Goal: Transaction & Acquisition: Obtain resource

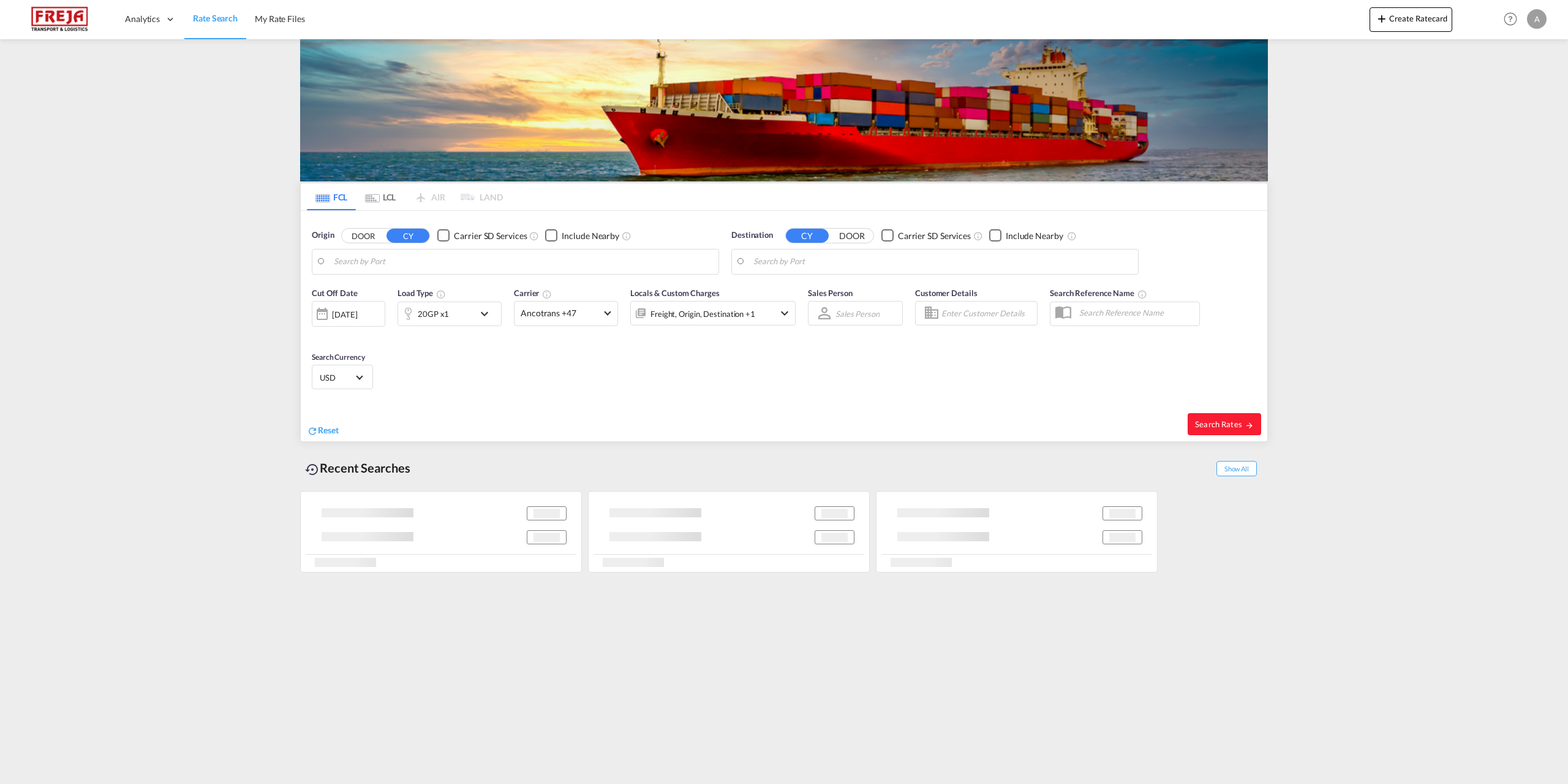
type input "[GEOGRAPHIC_DATA], [GEOGRAPHIC_DATA]"
type input "[GEOGRAPHIC_DATA], SGSIN"
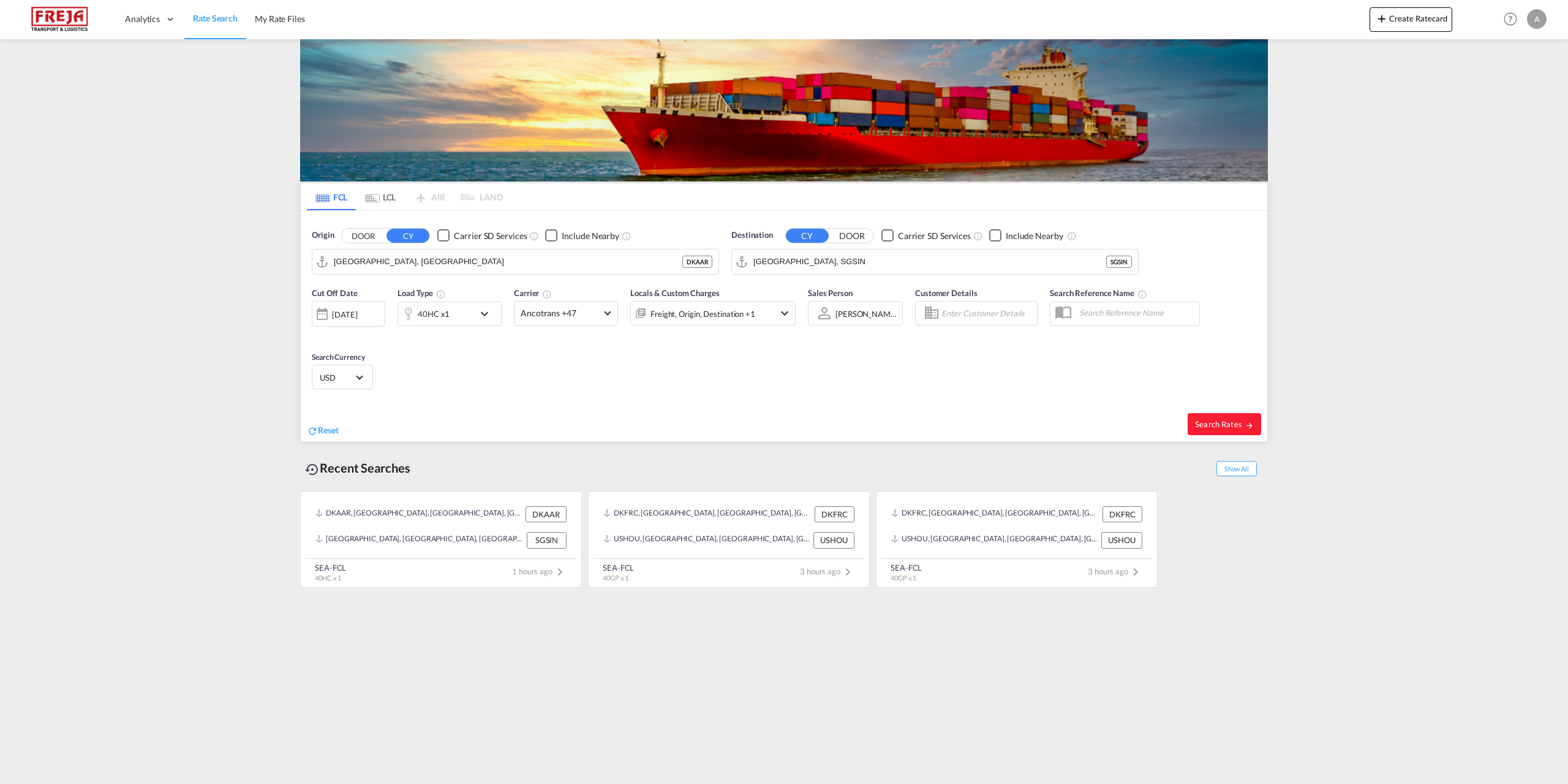
click at [383, 199] on md-tab-item "LCL" at bounding box center [379, 197] width 49 height 27
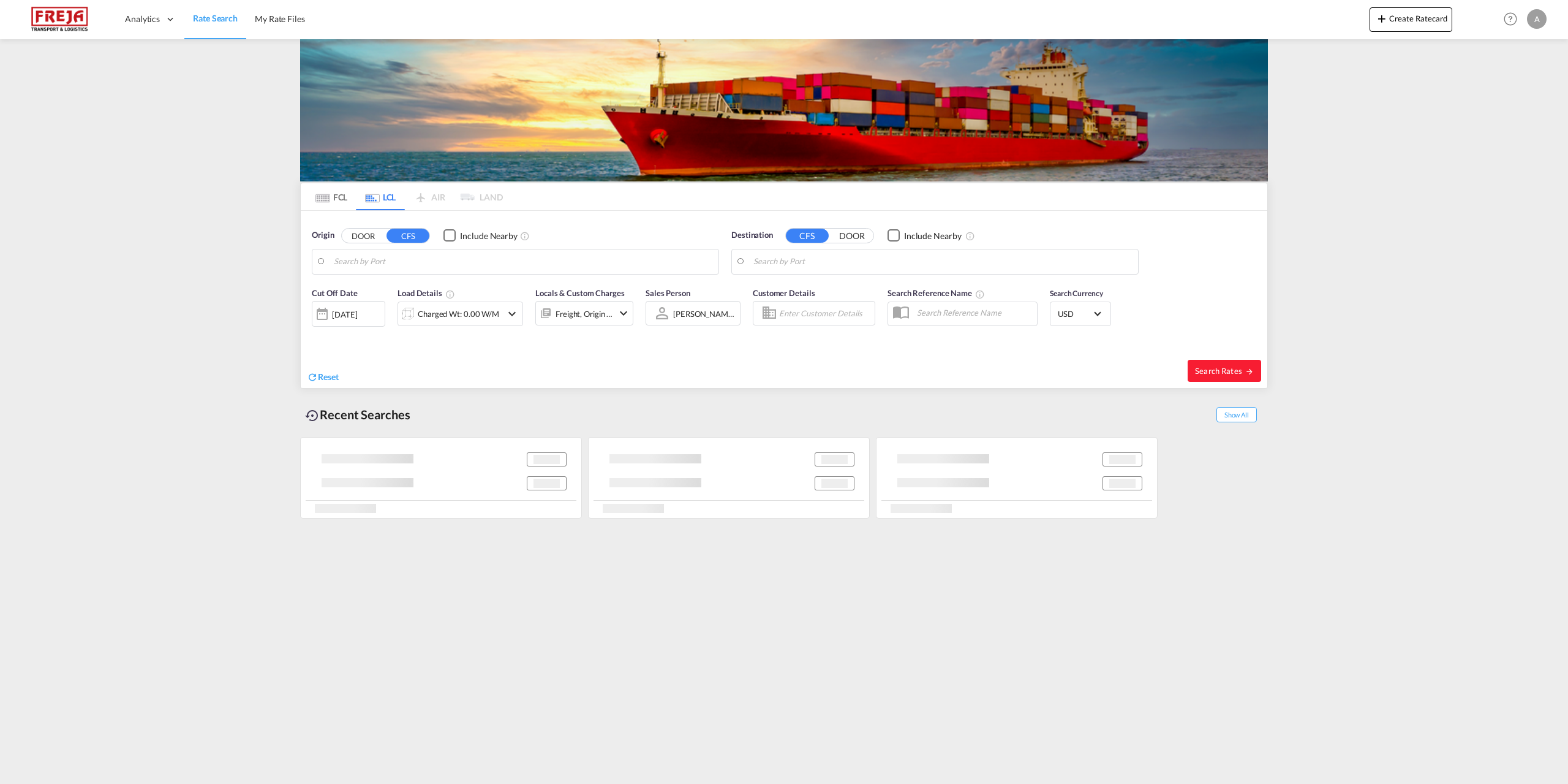
type input "DK-6700, [GEOGRAPHIC_DATA], Grundtvigs, Jerne, Treenigheds, [GEOGRAPHIC_DATA], …"
type input "[GEOGRAPHIC_DATA] ([GEOGRAPHIC_DATA]), MYPKG"
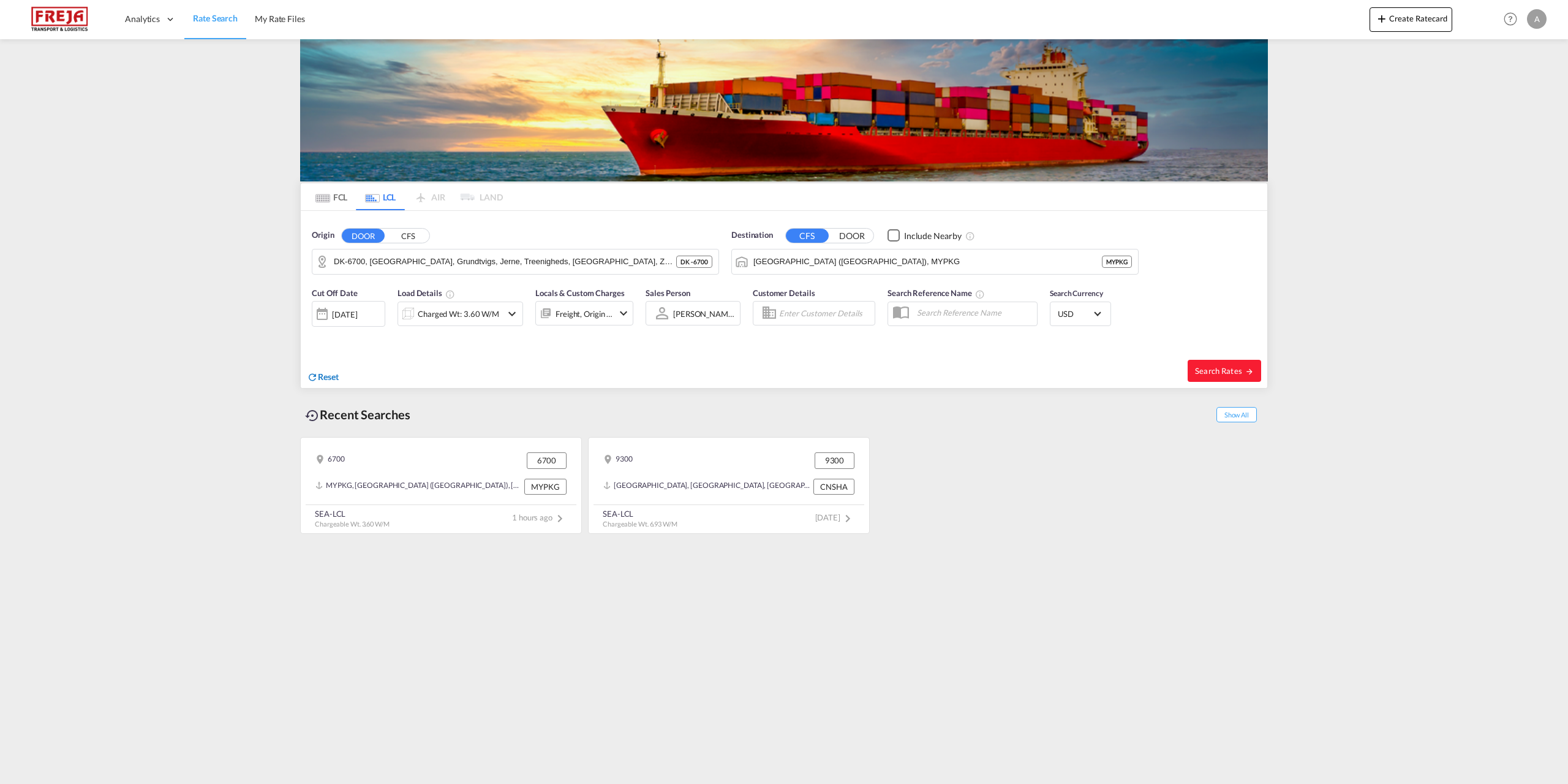
click at [320, 375] on span "Reset" at bounding box center [329, 377] width 21 height 10
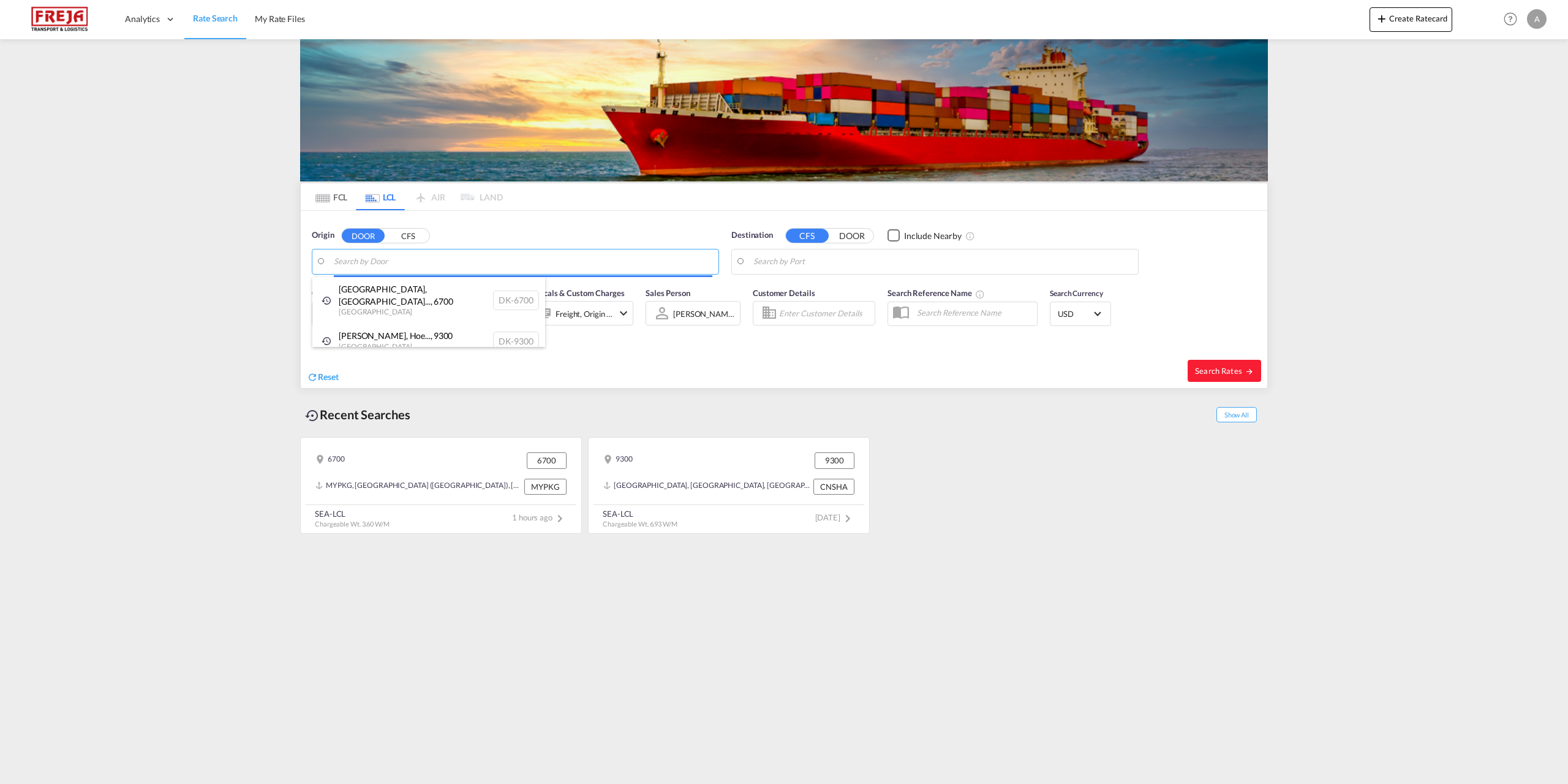
click at [413, 260] on body "Analytics Reports Dashboard Rate Search My Rate Files Analytics" at bounding box center [784, 392] width 1568 height 784
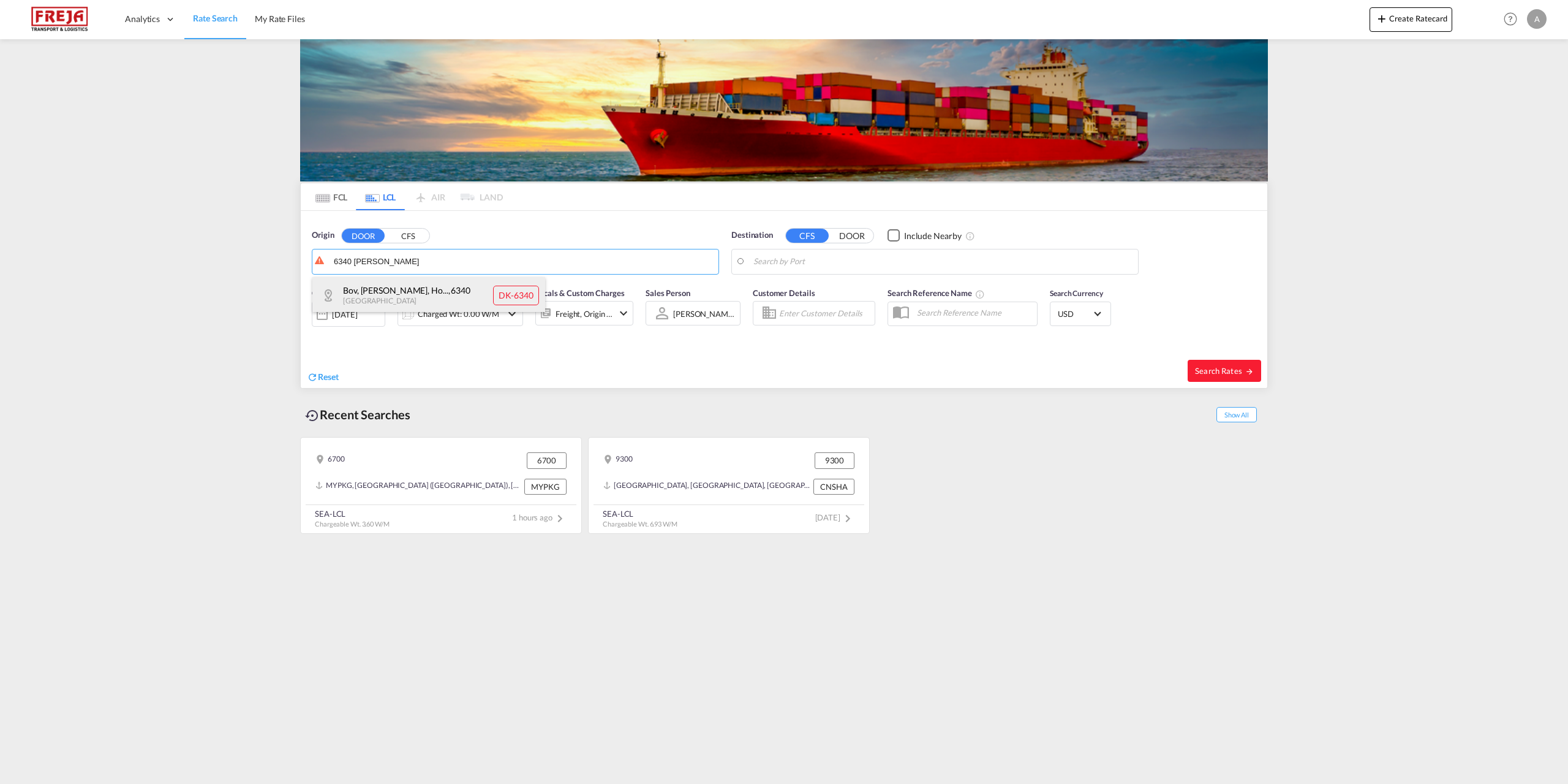
click at [400, 288] on div "Bov, Hoensnap, Ho... , 6340 [GEOGRAPHIC_DATA] DK-6340" at bounding box center [428, 295] width 233 height 37
type input "DK-6340, Bov, [GEOGRAPHIC_DATA], [GEOGRAPHIC_DATA], [GEOGRAPHIC_DATA], [GEOGRAP…"
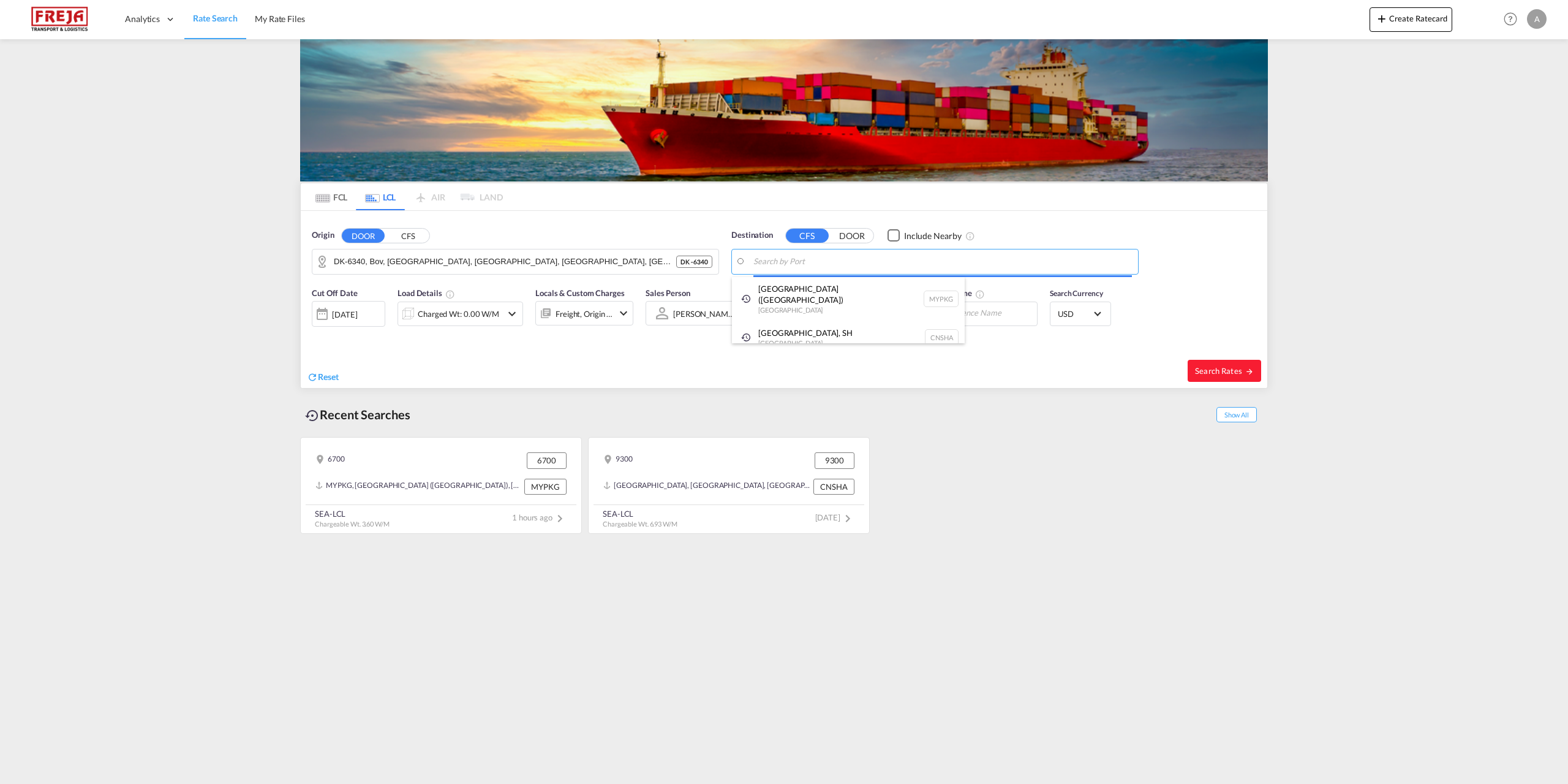
click at [971, 266] on body "Analytics Reports Dashboard Rate Search My Rate Files Analytics" at bounding box center [784, 392] width 1568 height 784
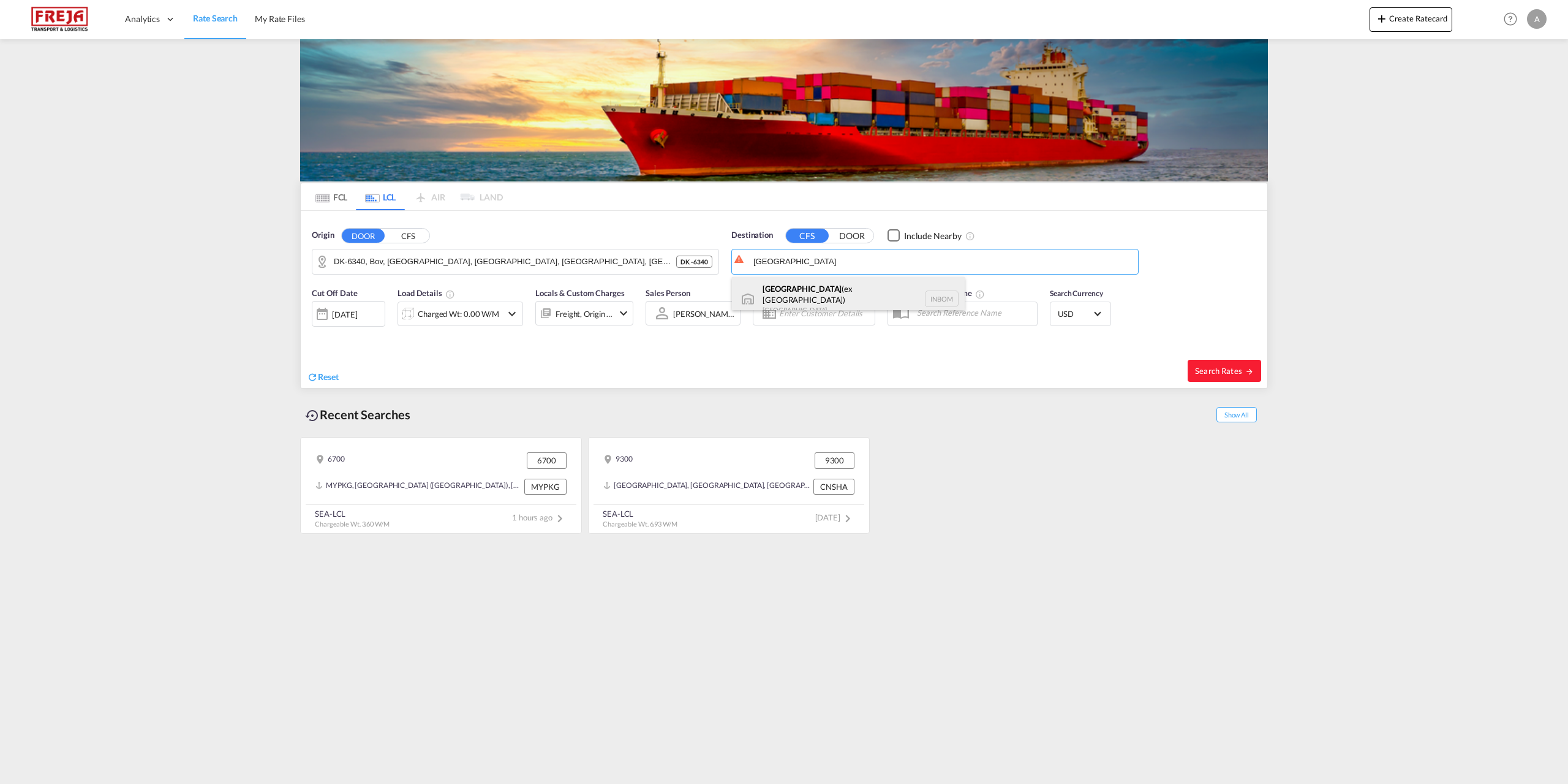
click at [816, 292] on div "[GEOGRAPHIC_DATA] (ex [GEOGRAPHIC_DATA]) [GEOGRAPHIC_DATA] INBOM" at bounding box center [848, 299] width 233 height 44
type input "[GEOGRAPHIC_DATA] (ex [GEOGRAPHIC_DATA]), INBOM"
click at [517, 314] on md-icon "icon-chevron-down" at bounding box center [512, 314] width 15 height 15
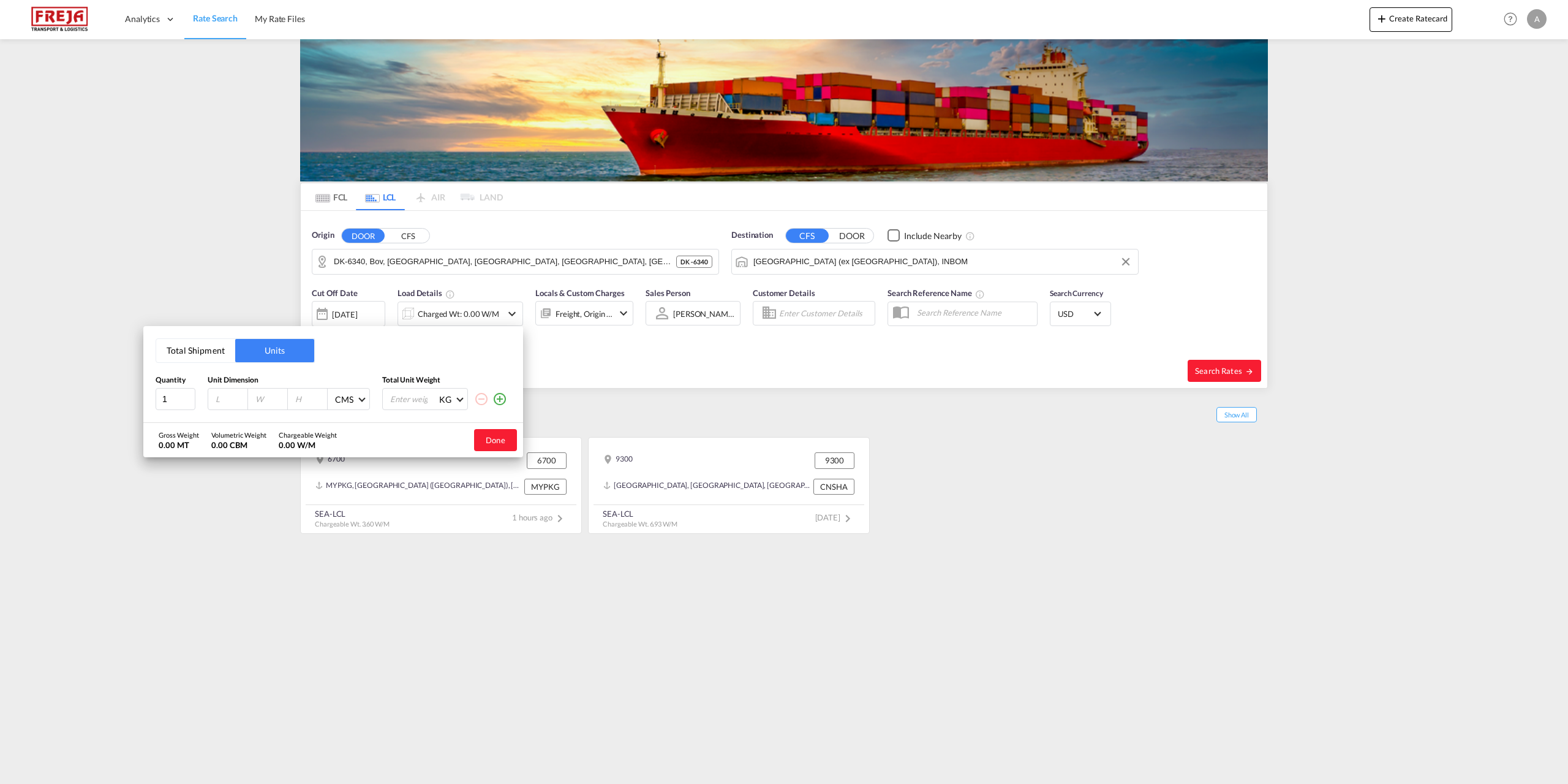
click at [221, 398] on input "number" at bounding box center [231, 398] width 33 height 11
type input "115"
type input "62"
type input "98"
type input "328"
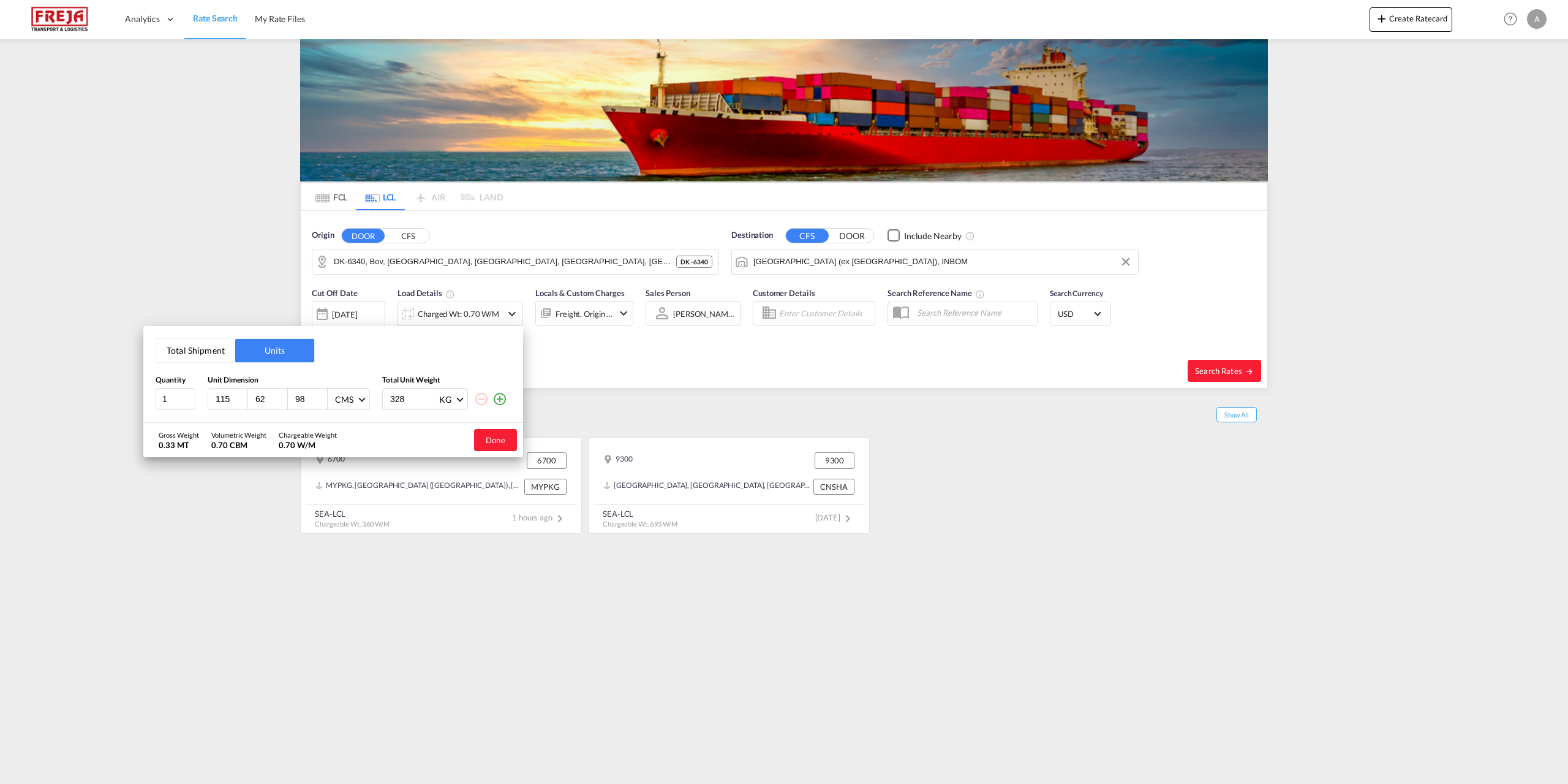
click at [495, 397] on md-icon "icon-plus-circle-outline" at bounding box center [500, 399] width 15 height 15
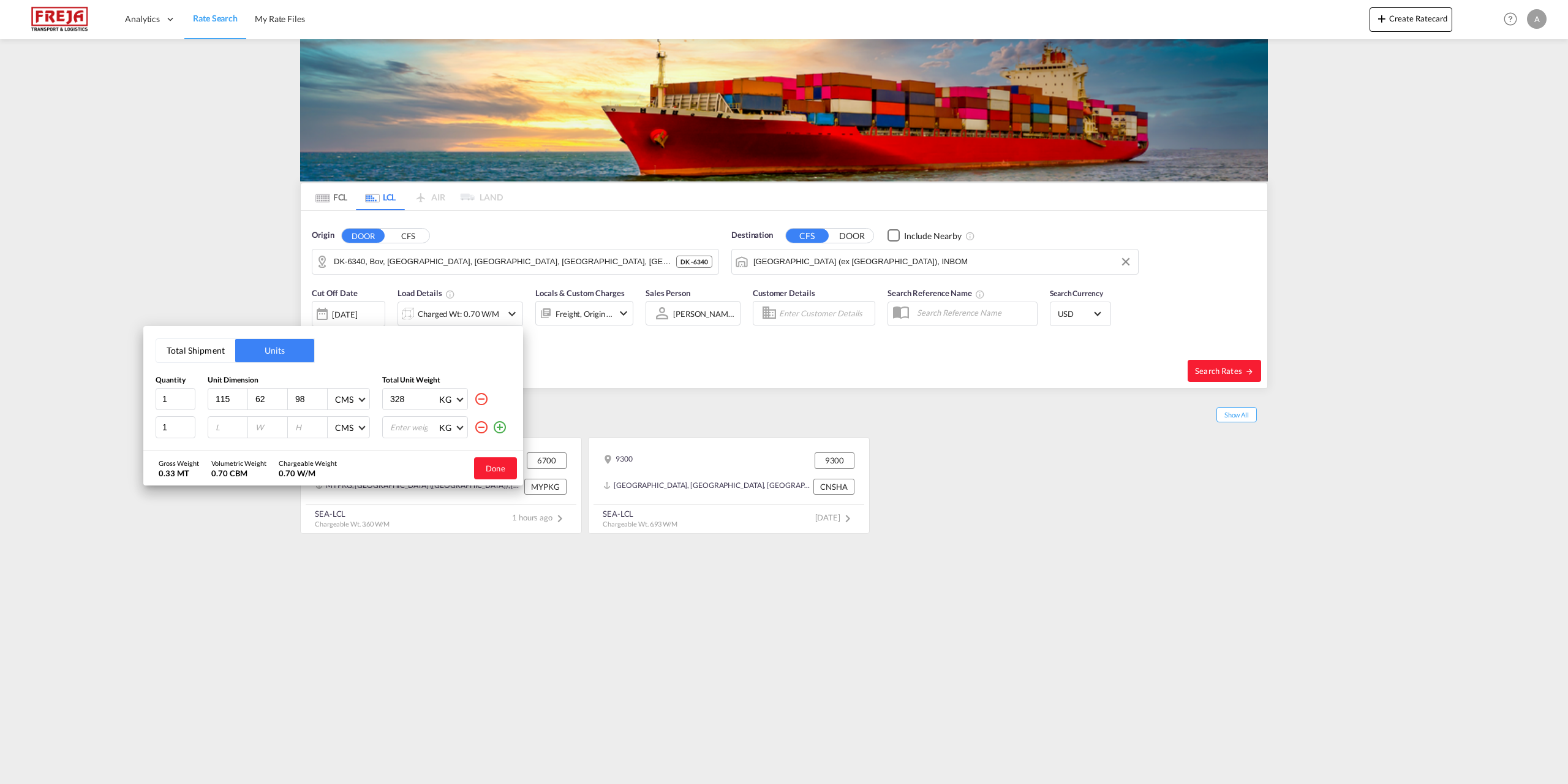
click at [218, 427] on input "number" at bounding box center [231, 427] width 33 height 11
type input "170"
type input "10"
type input "14"
type input "5"
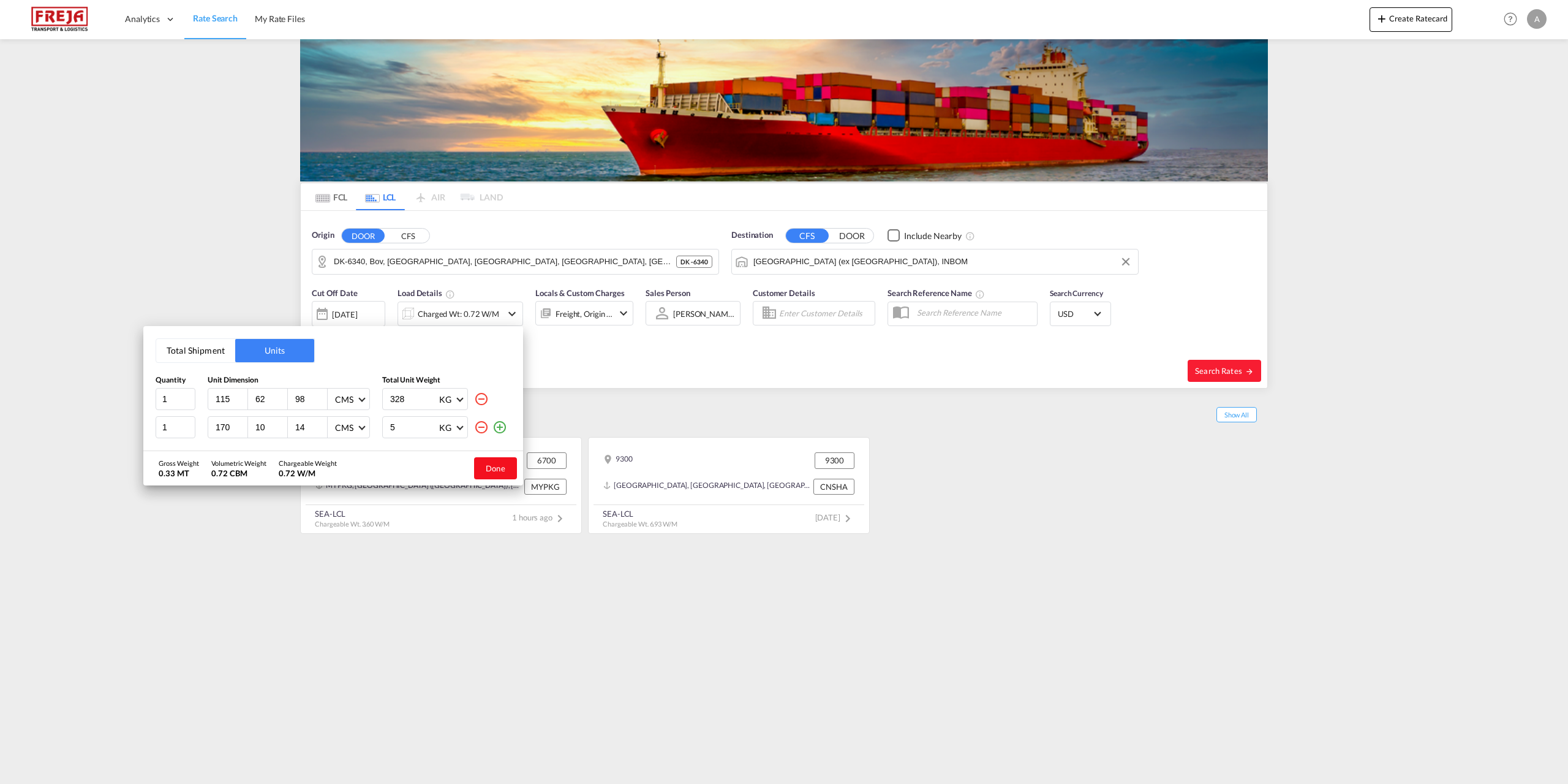
click at [489, 466] on button "Done" at bounding box center [495, 467] width 43 height 22
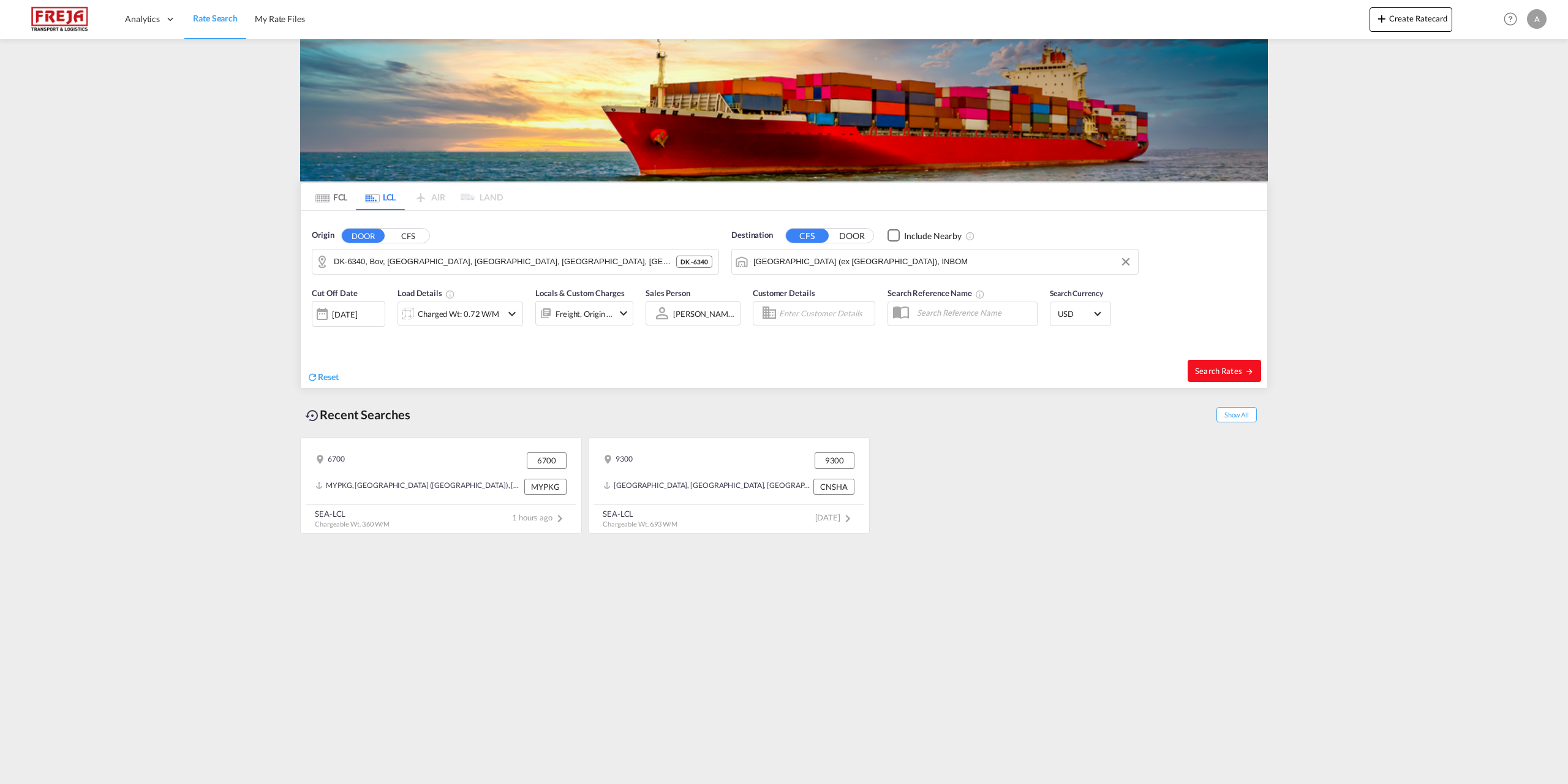
click at [1216, 371] on span "Search Rates" at bounding box center [1224, 371] width 59 height 10
type input "6340 to INBOM / [DATE]"
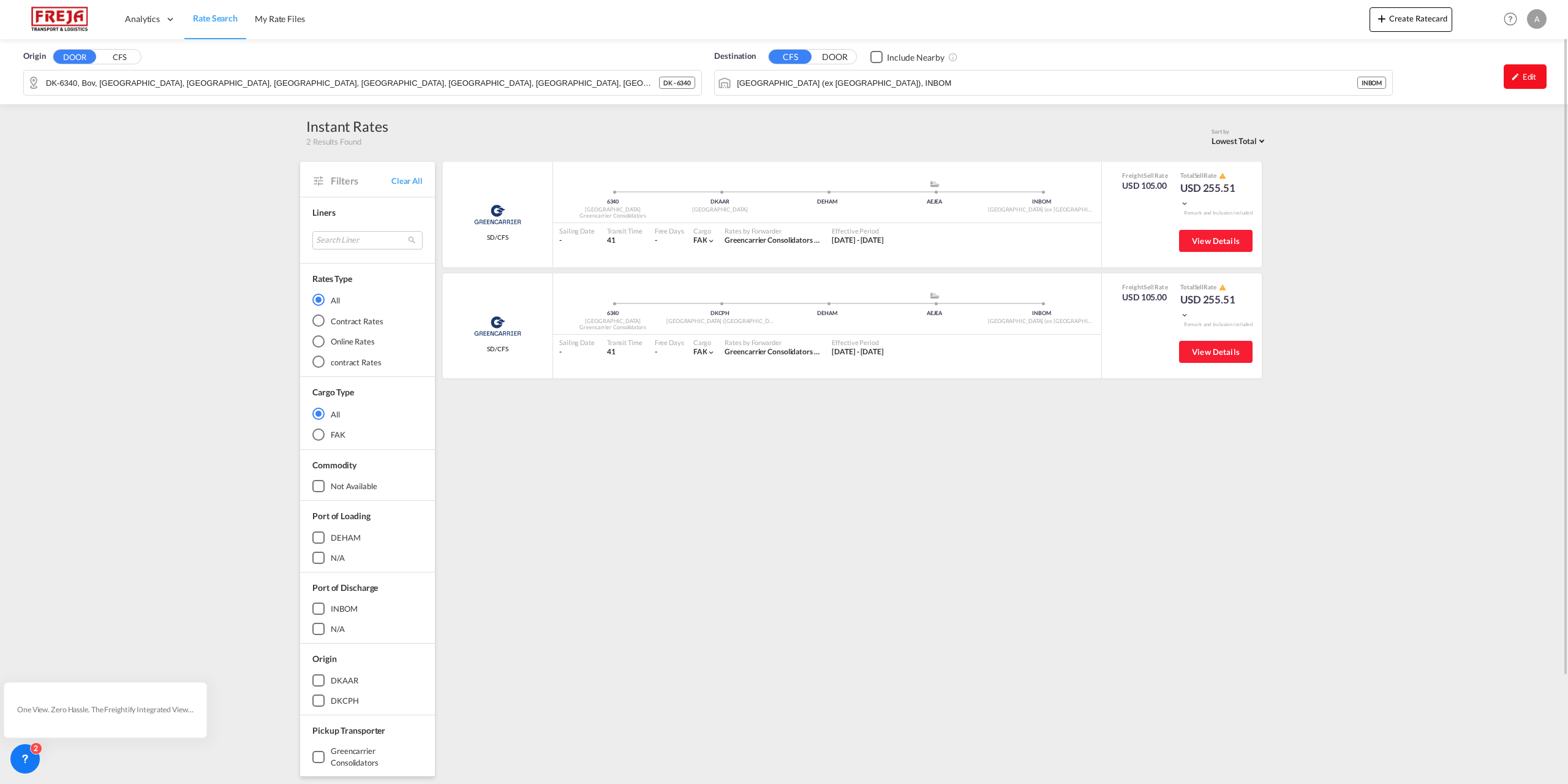
click at [1525, 79] on div "Edit" at bounding box center [1525, 76] width 43 height 25
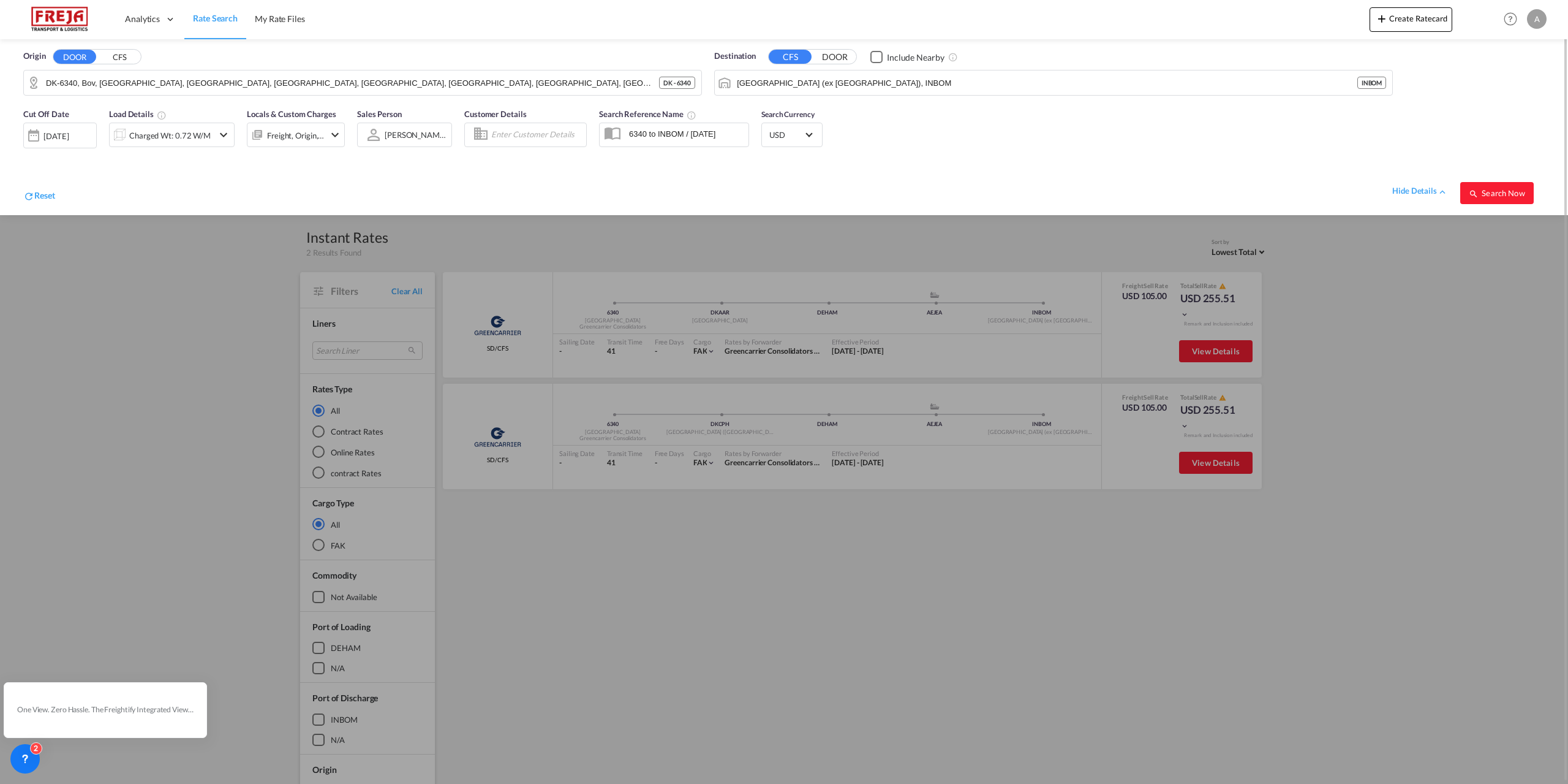
click at [223, 131] on md-icon "icon-chevron-down" at bounding box center [224, 135] width 15 height 15
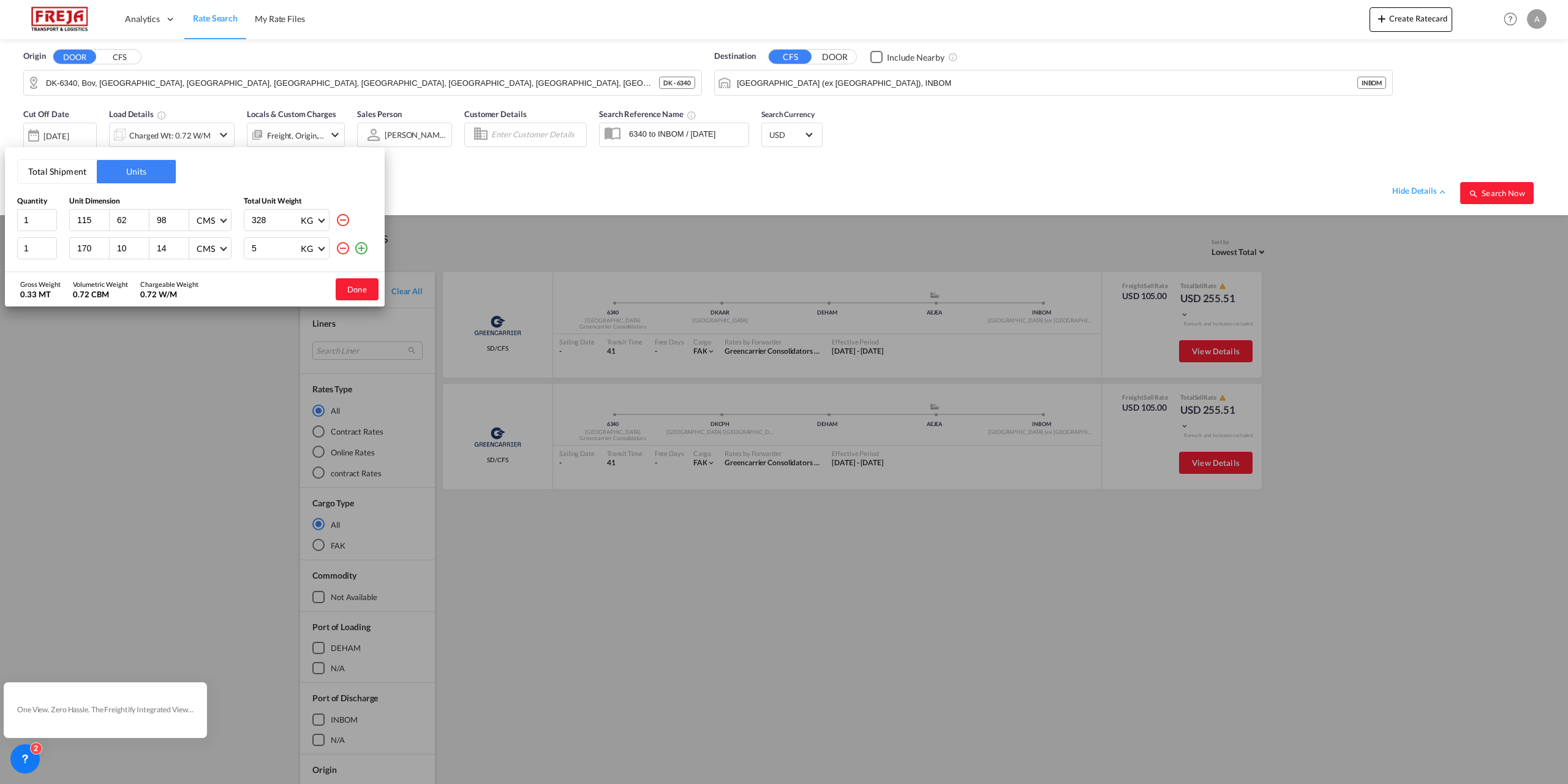
click at [1134, 168] on div "Total Shipment Units Quantity Unit Dimension Total Unit Weight 1 115 62 98 CMS …" at bounding box center [784, 392] width 1568 height 784
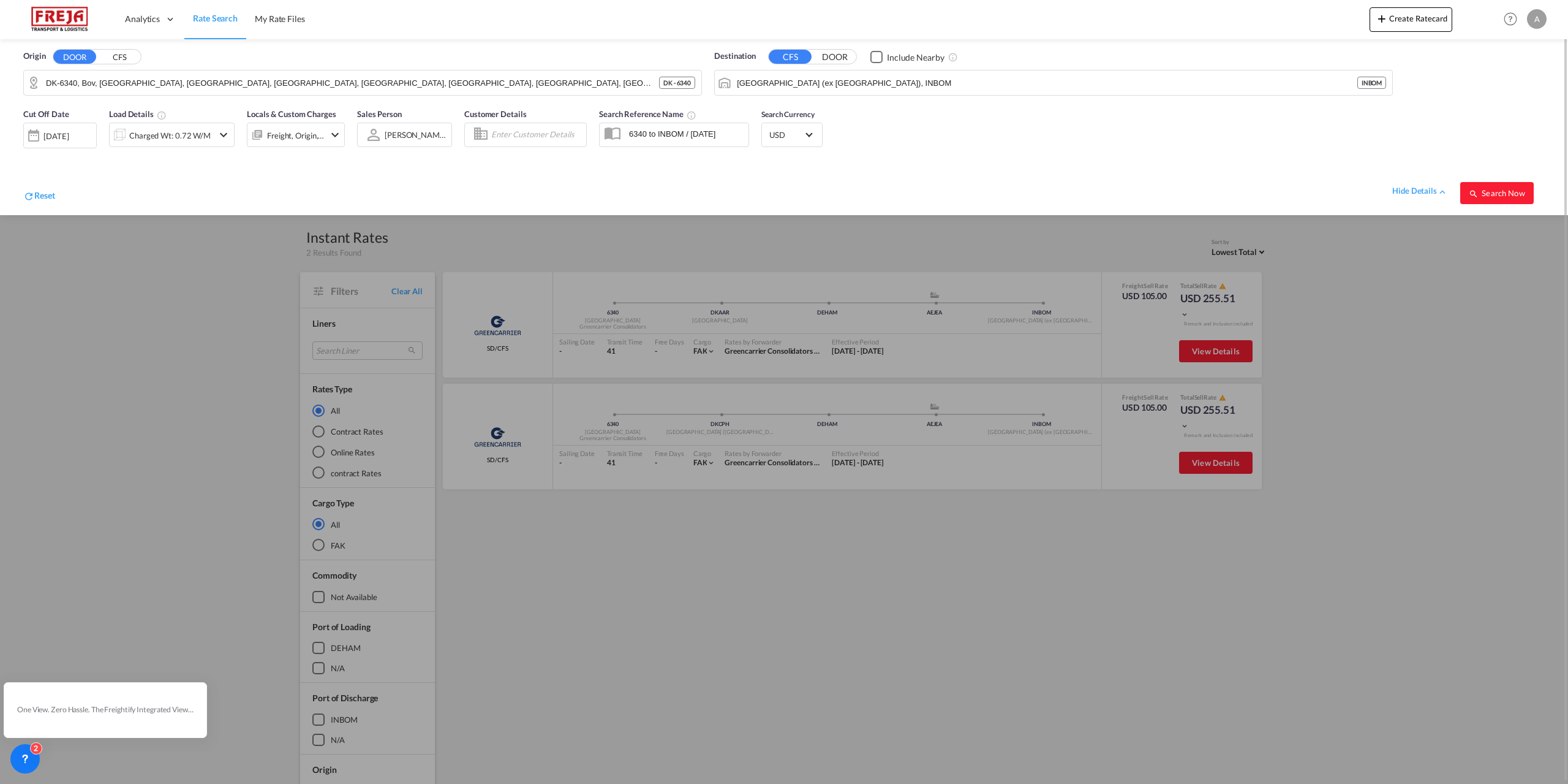
click at [1220, 355] on div at bounding box center [784, 392] width 1568 height 784
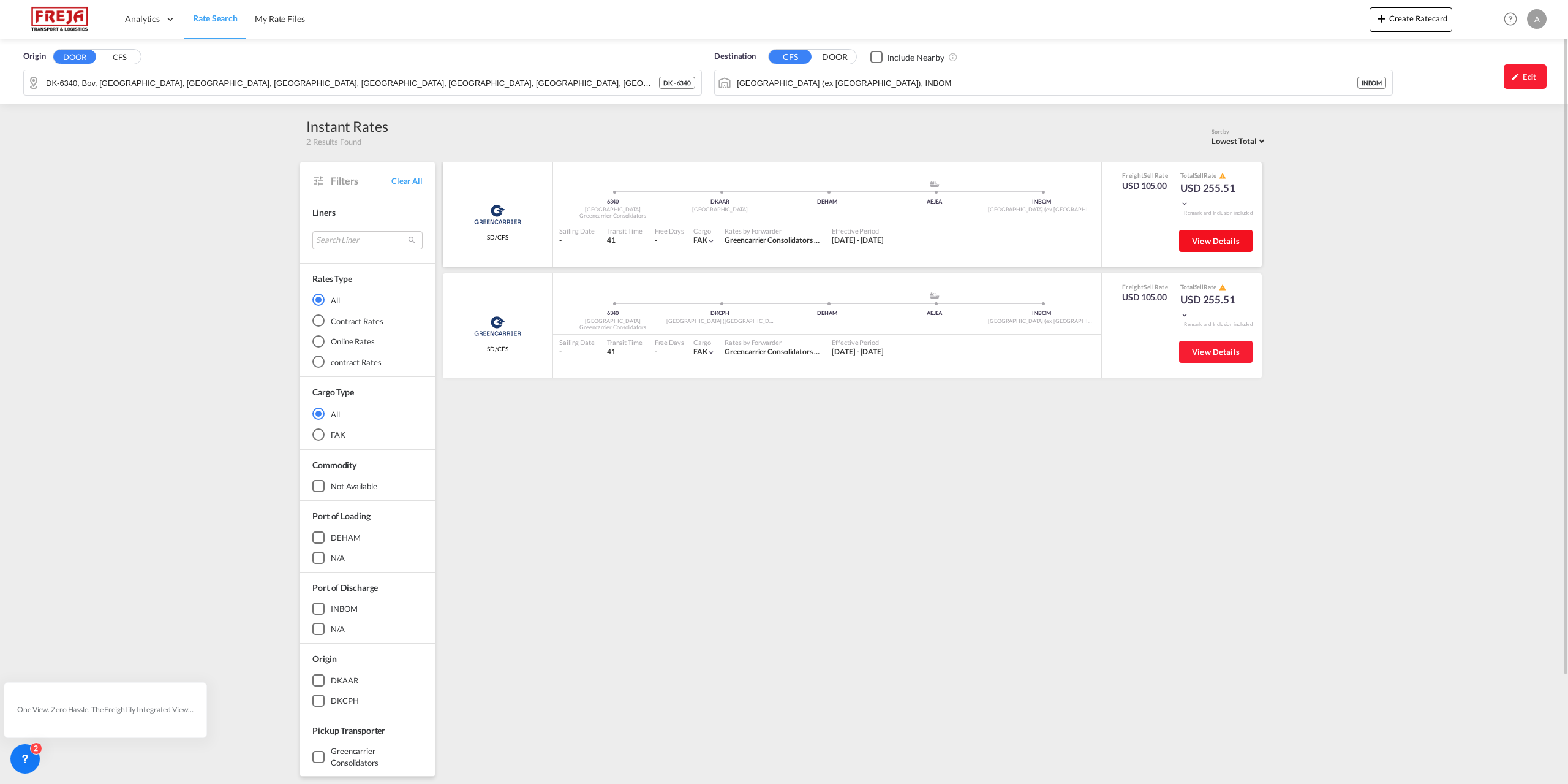
click at [1206, 243] on span "View Details" at bounding box center [1215, 240] width 48 height 10
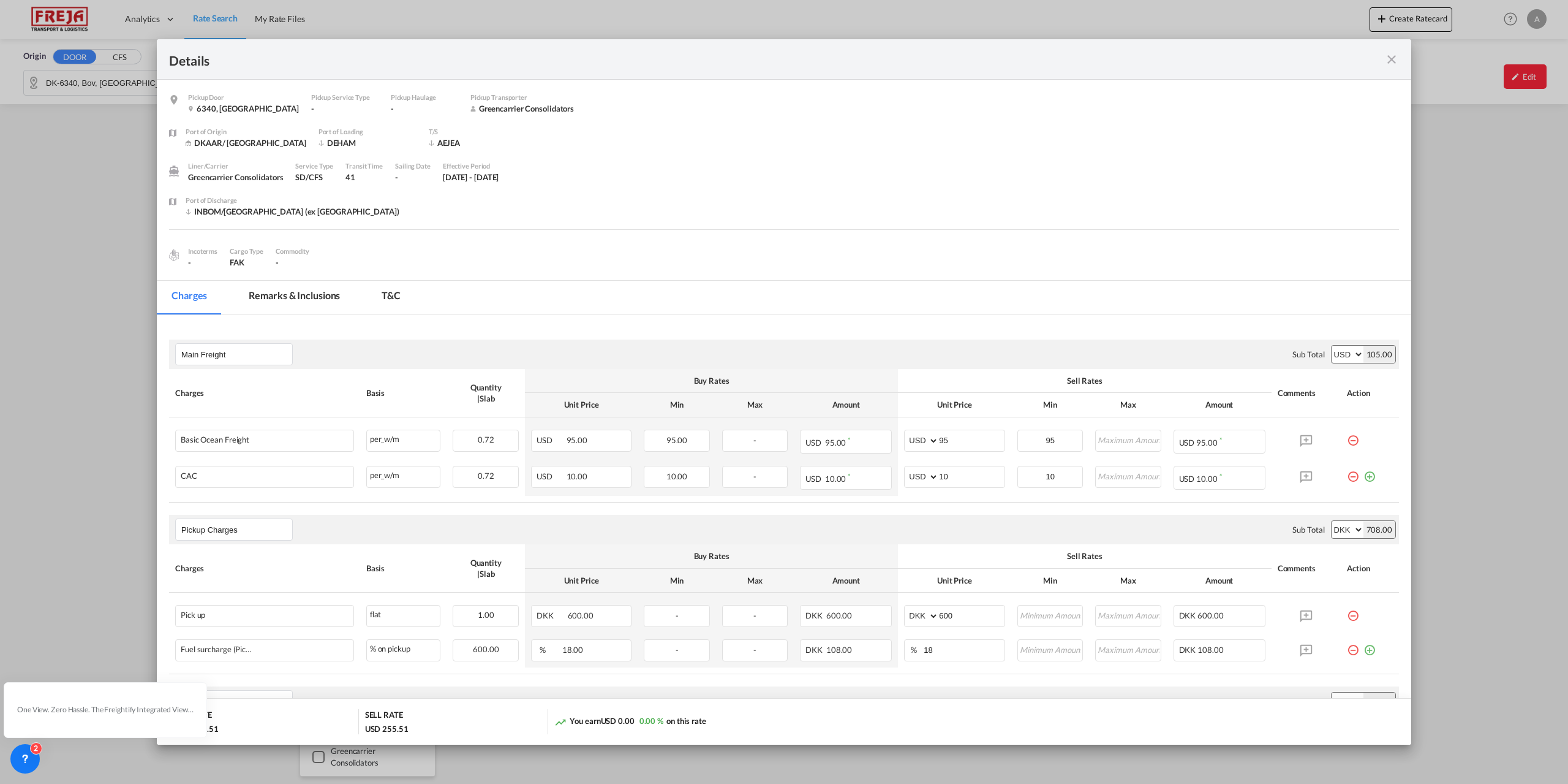
click at [1387, 58] on md-icon "icon-close fg-AAA8AD m-0 cursor" at bounding box center [1391, 60] width 15 height 15
